Goal: Obtain resource: Obtain resource

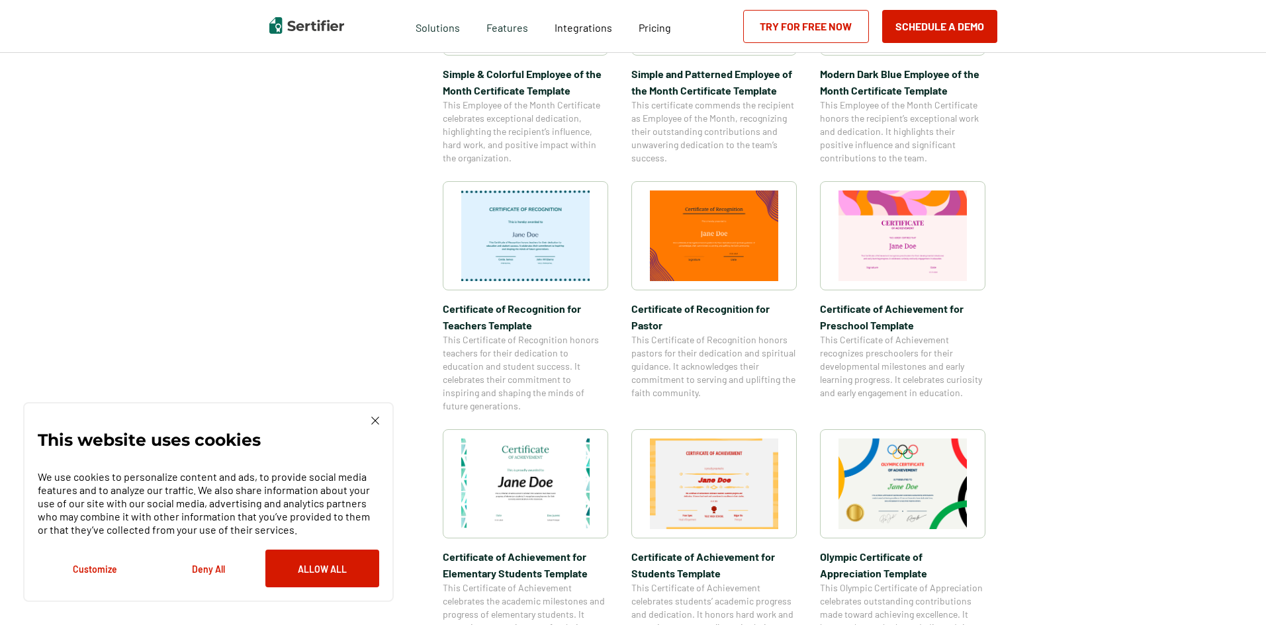
scroll to position [397, 0]
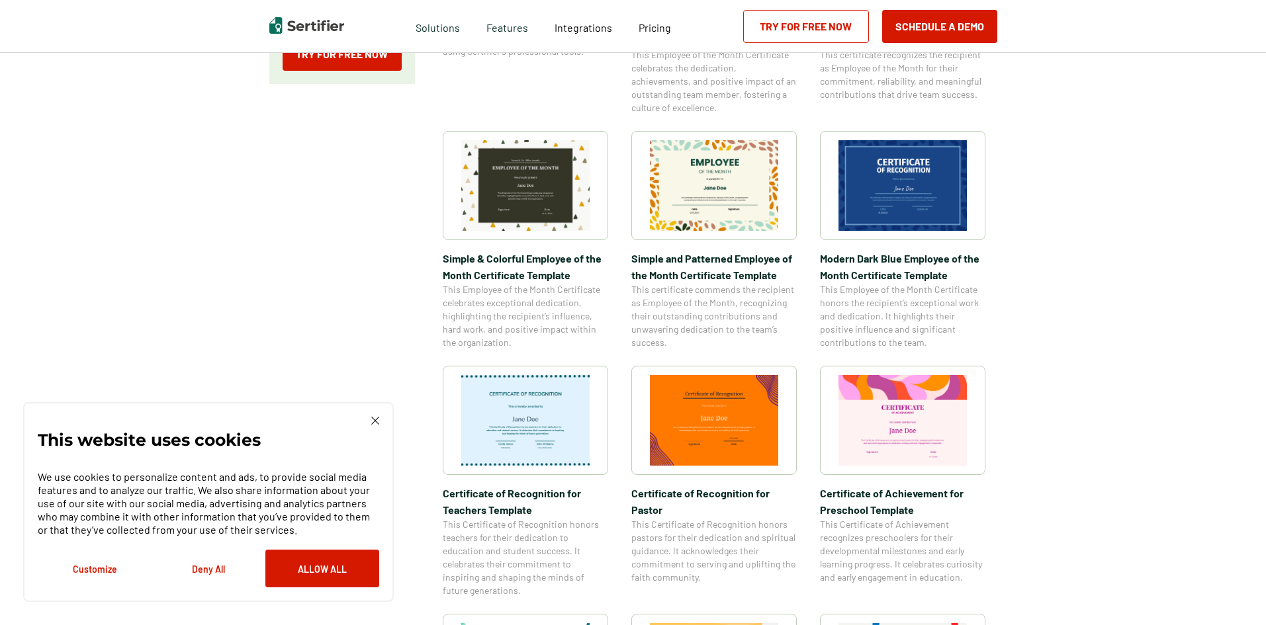
click at [514, 426] on img at bounding box center [525, 420] width 128 height 91
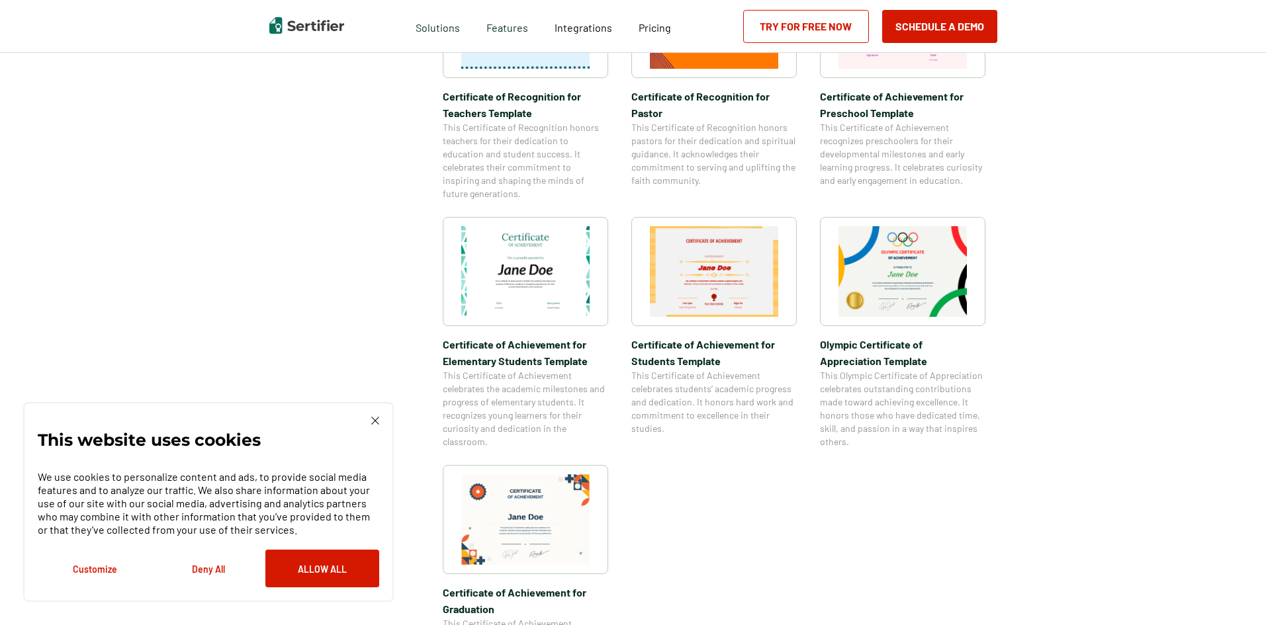
scroll to position [1059, 0]
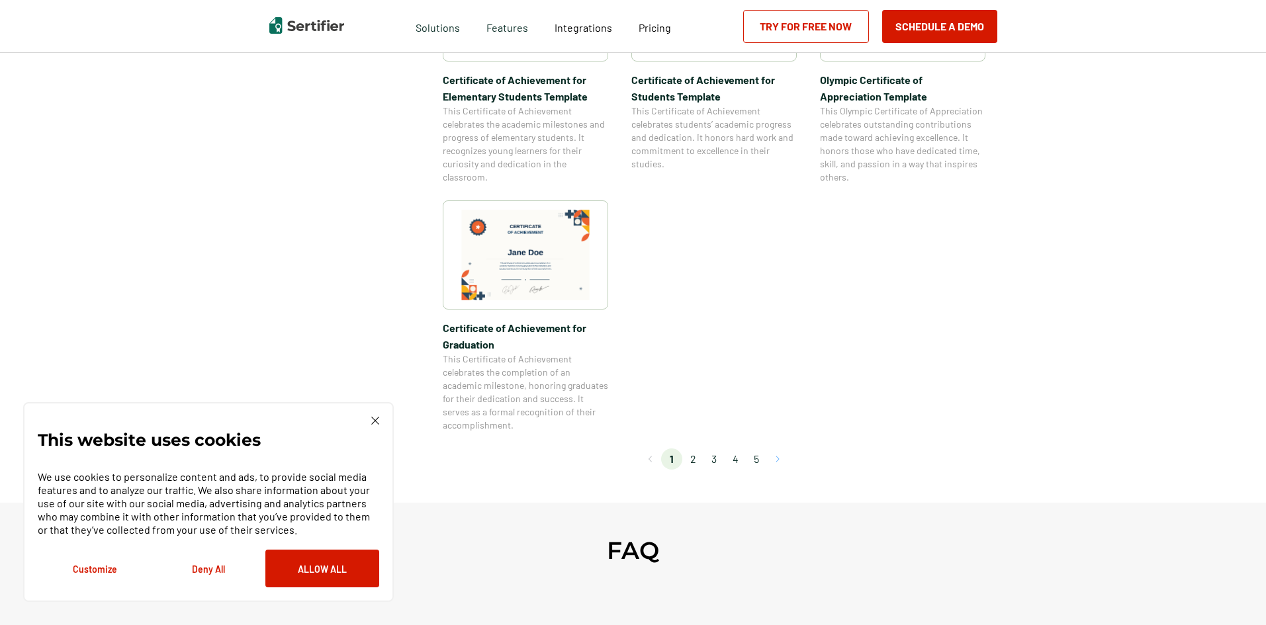
click at [783, 459] on button "Go to next page" at bounding box center [777, 459] width 21 height 21
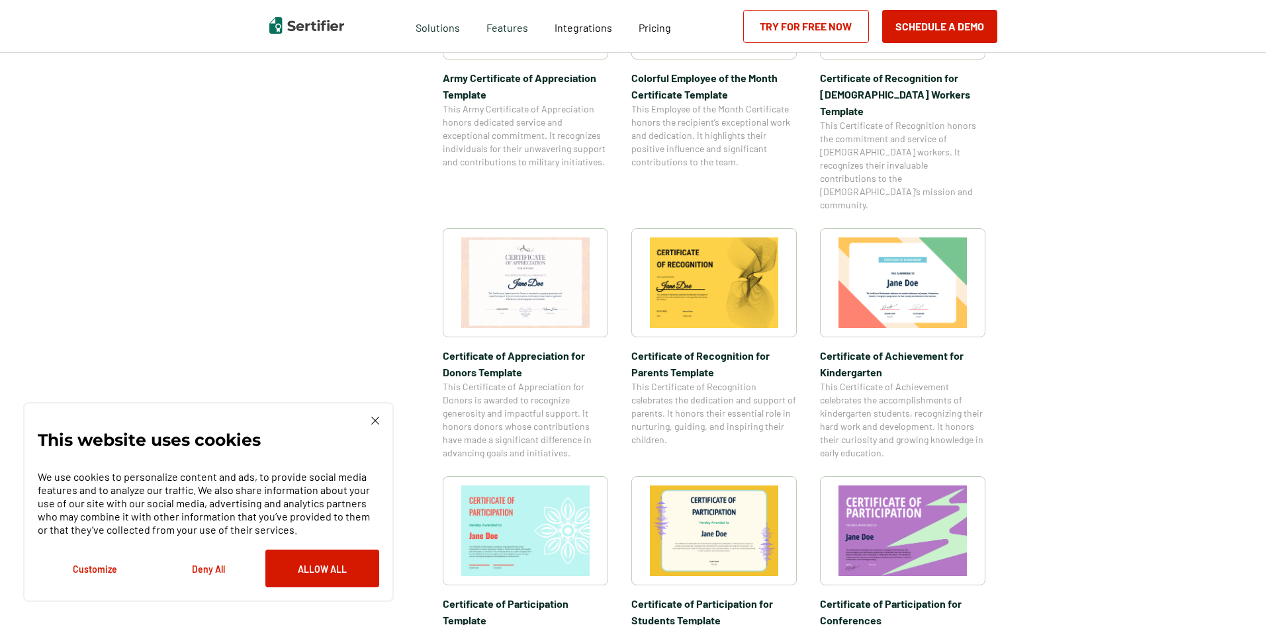
scroll to position [331, 0]
